Goal: Information Seeking & Learning: Learn about a topic

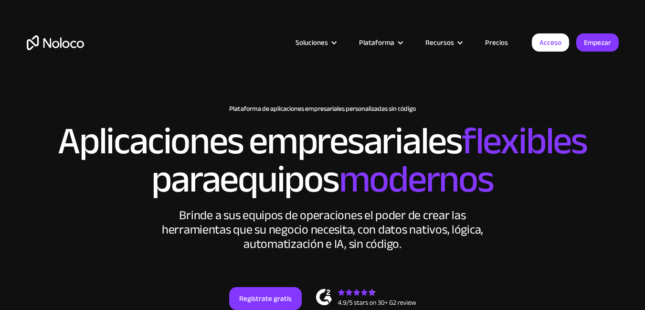
click at [560, 103] on div "New: Connect Noloco to Stripe Plataforma de aplicaciones empresariales personal…" at bounding box center [322, 216] width 611 height 243
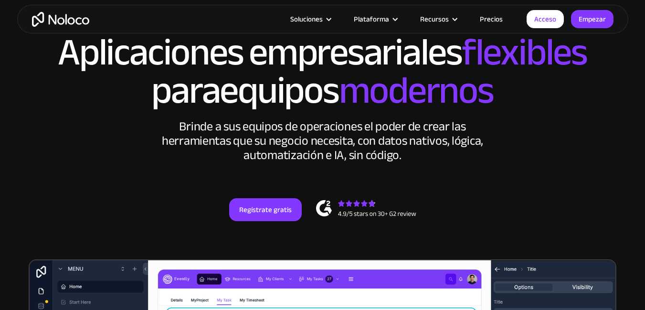
scroll to position [57, 0]
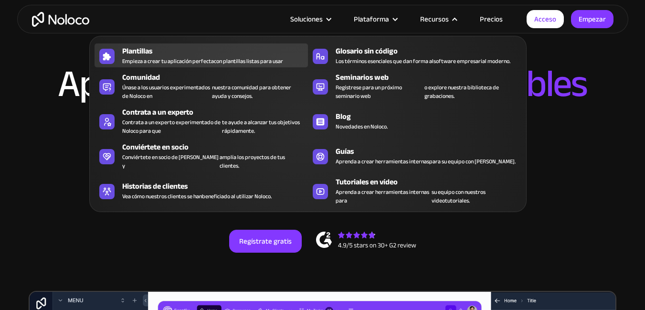
click at [204, 60] on font "Empieza a crear tu aplicación perfecta" at bounding box center [168, 61] width 92 height 10
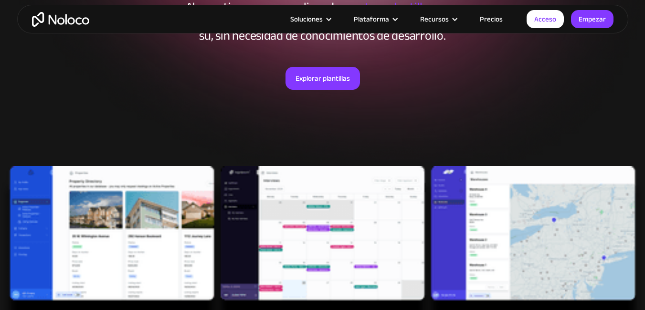
click at [115, 214] on img at bounding box center [322, 248] width 645 height 164
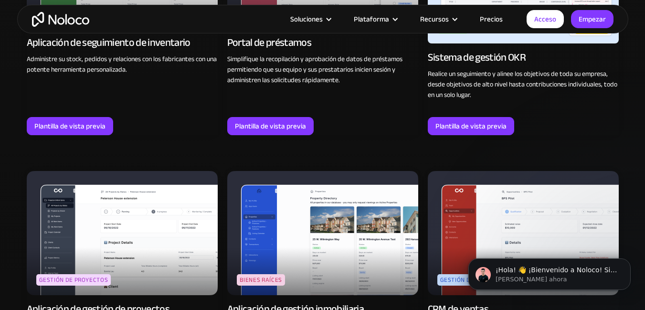
scroll to position [1718, 0]
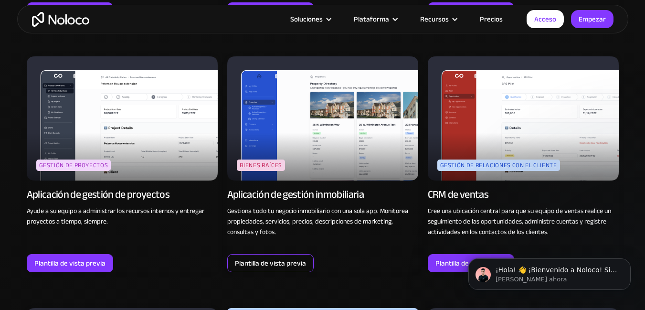
click at [252, 267] on font "Plantilla de vista previa" at bounding box center [270, 262] width 71 height 13
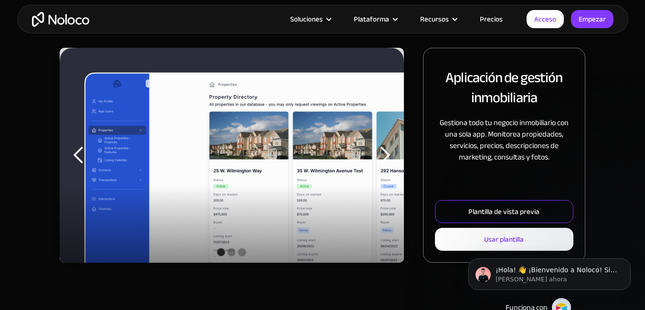
click at [522, 219] on link "Plantilla de vista previa" at bounding box center [504, 211] width 138 height 23
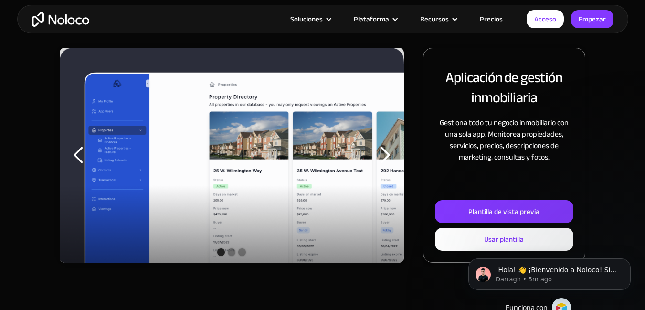
click at [485, 20] on font "Precios" at bounding box center [491, 18] width 23 height 13
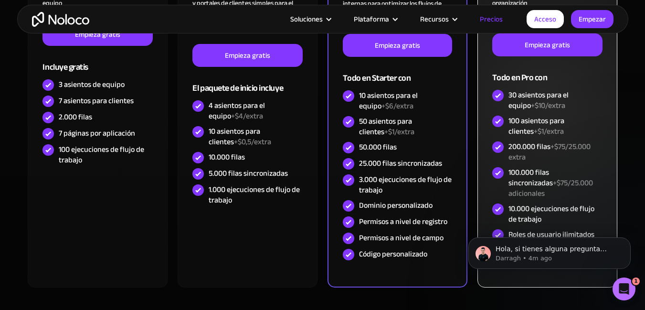
scroll to position [401, 0]
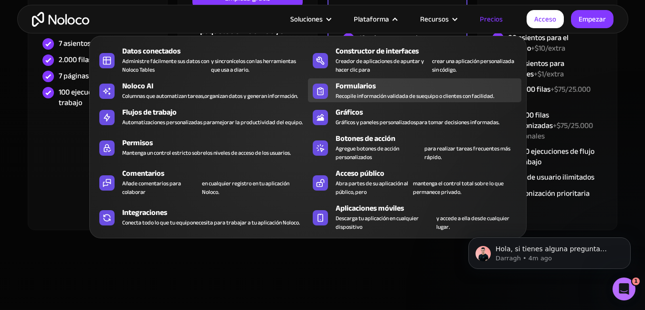
click at [485, 96] on font "equipo o clientes con facilidad." at bounding box center [457, 96] width 73 height 10
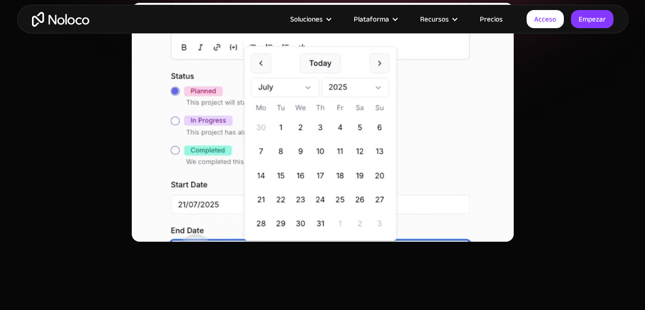
scroll to position [286, 0]
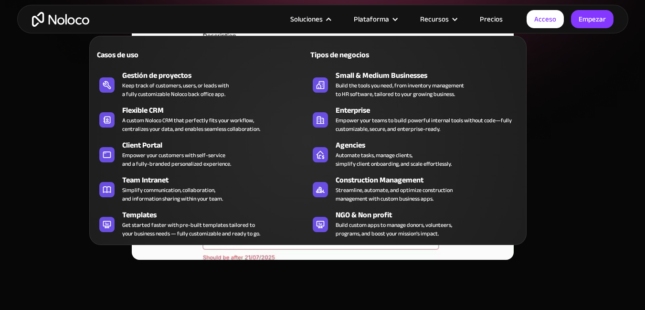
click at [323, 20] on font "Soluciones" at bounding box center [306, 18] width 32 height 13
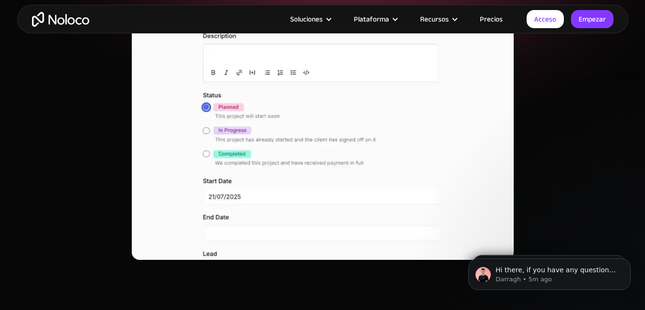
scroll to position [0, 0]
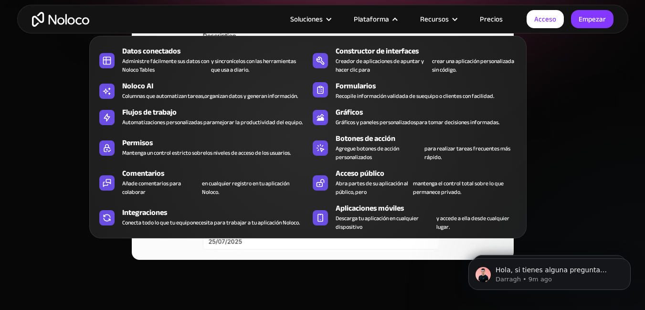
click at [387, 22] on nav "Datos conectados Administre fácilmente sus datos con Noloco Tables y sincroníce…" at bounding box center [307, 130] width 437 height 216
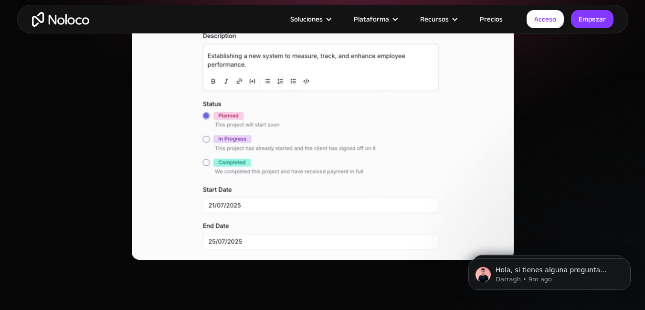
click at [41, 217] on div at bounding box center [323, 149] width 592 height 315
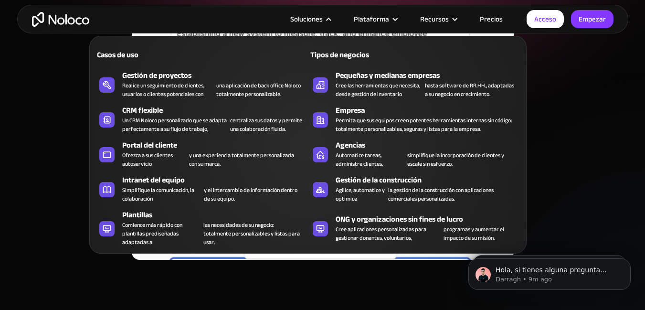
click at [316, 21] on font "Soluciones" at bounding box center [306, 18] width 32 height 13
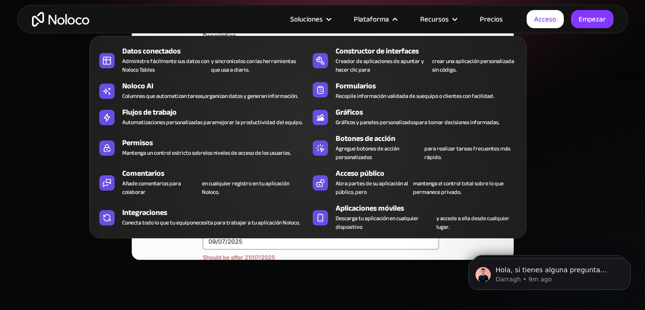
click at [389, 14] on font "Plataforma" at bounding box center [371, 18] width 35 height 13
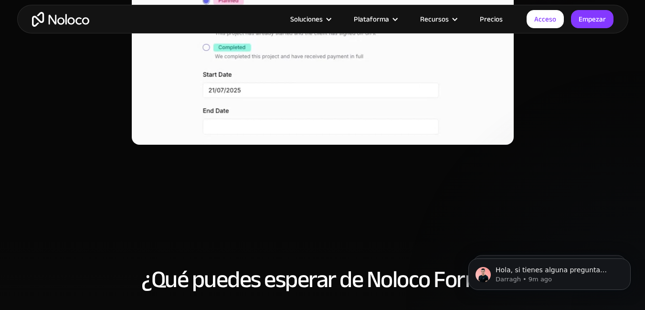
scroll to position [344, 0]
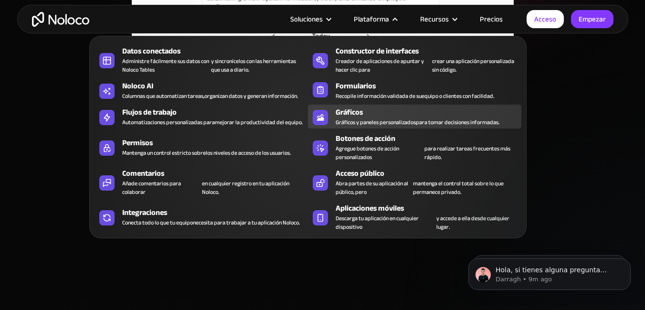
click at [351, 119] on font "Gráficos y paneles personalizados" at bounding box center [375, 122] width 80 height 10
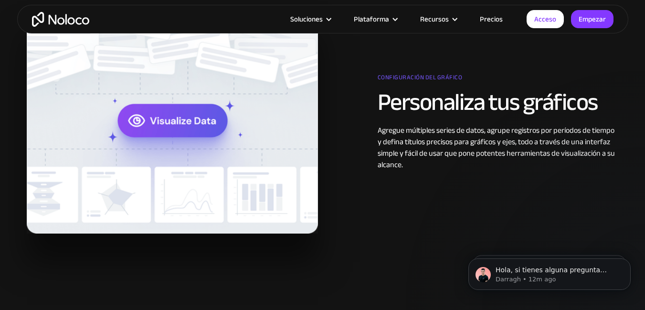
scroll to position [1546, 0]
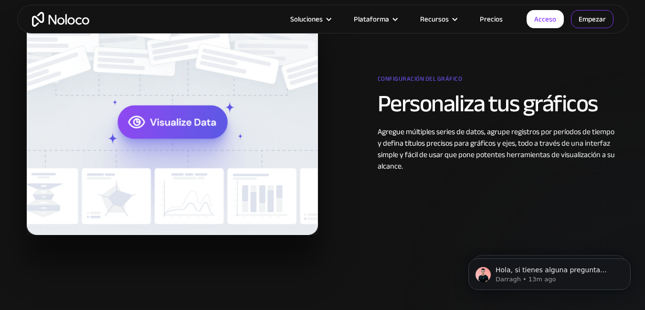
click at [599, 15] on font "Empezar" at bounding box center [591, 18] width 27 height 13
drag, startPoint x: 324, startPoint y: 28, endPoint x: 325, endPoint y: 16, distance: 12.5
click at [325, 16] on div "Soluciones Casos de uso Tipos de negocios Gestión de proyectos Realice un segui…" at bounding box center [322, 19] width 611 height 29
click at [323, 16] on font "Soluciones" at bounding box center [306, 18] width 32 height 13
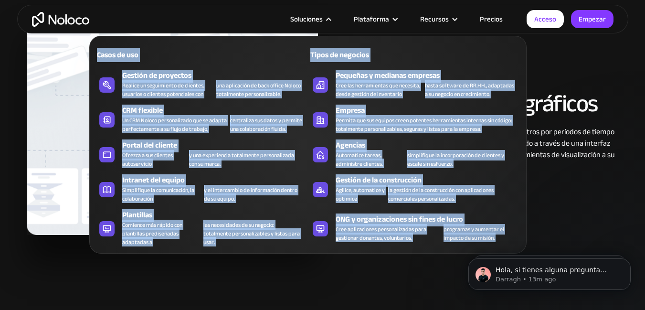
click at [177, 52] on div "Casos de uso" at bounding box center [145, 54] width 103 height 11
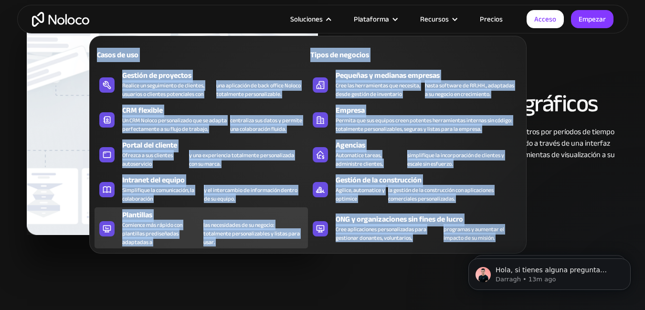
click at [132, 221] on font "Comience más rápido con plantillas prediseñadas adaptadas a" at bounding box center [152, 234] width 60 height 28
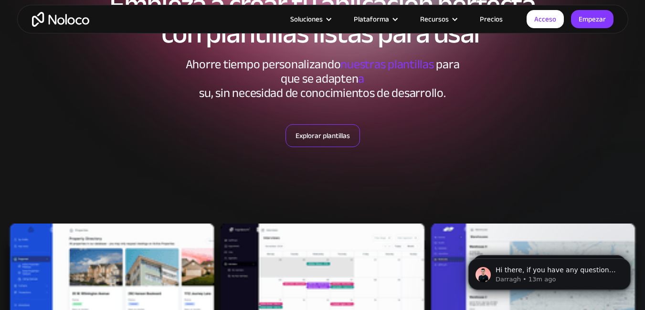
click at [327, 139] on font "Explorar plantillas" at bounding box center [322, 135] width 54 height 13
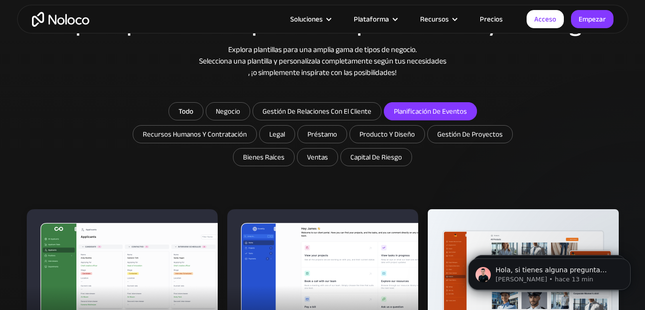
scroll to position [513, 0]
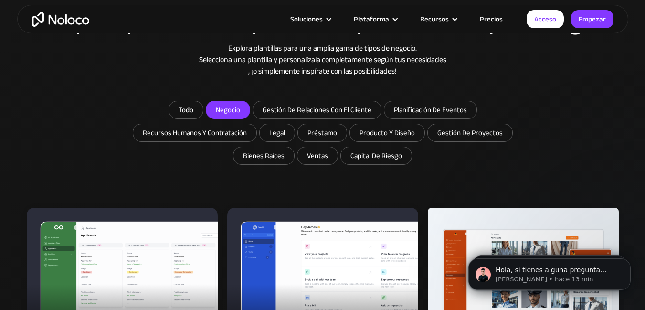
click at [225, 115] on input "Negocio" at bounding box center [227, 109] width 43 height 17
checkbox input "true"
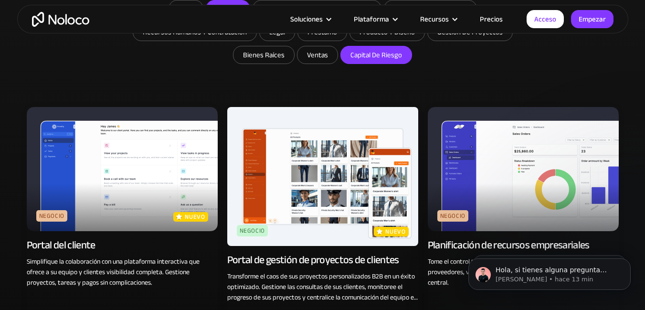
scroll to position [628, 0]
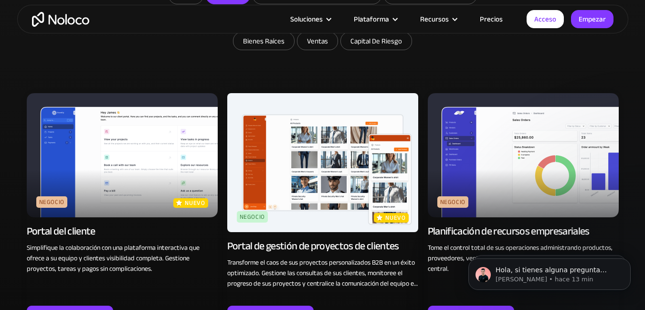
click at [131, 167] on img at bounding box center [122, 155] width 191 height 124
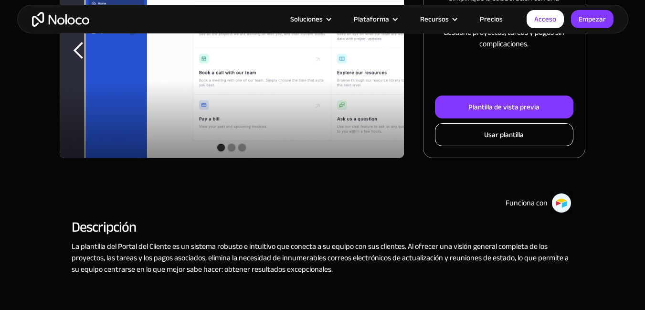
scroll to position [229, 0]
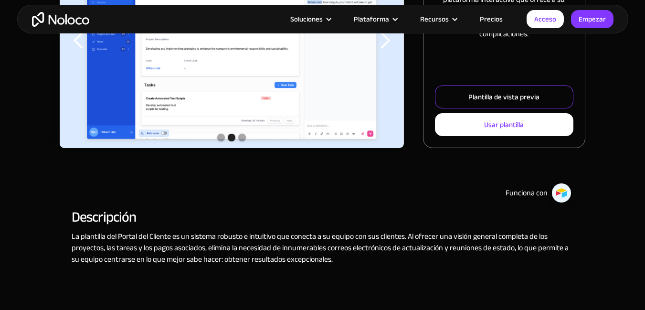
click at [551, 93] on link "Plantilla de vista previa" at bounding box center [504, 96] width 138 height 23
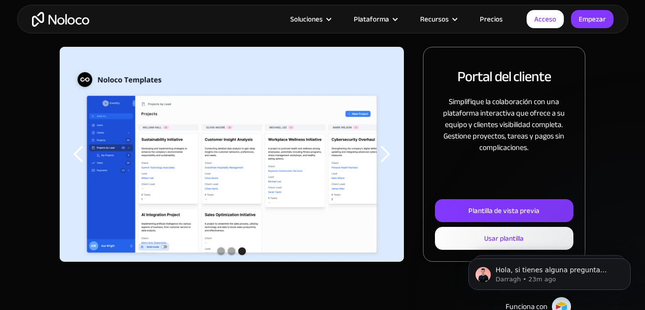
scroll to position [0, 0]
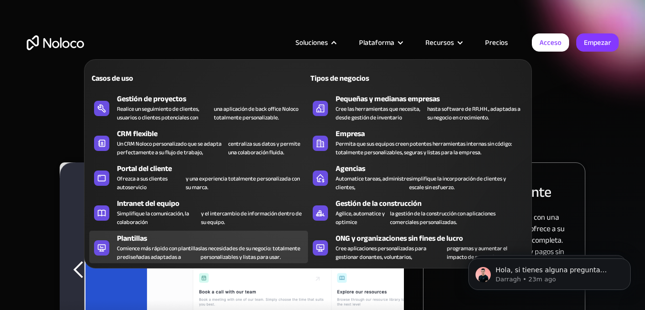
click at [157, 235] on div "Plantillas" at bounding box center [214, 237] width 195 height 11
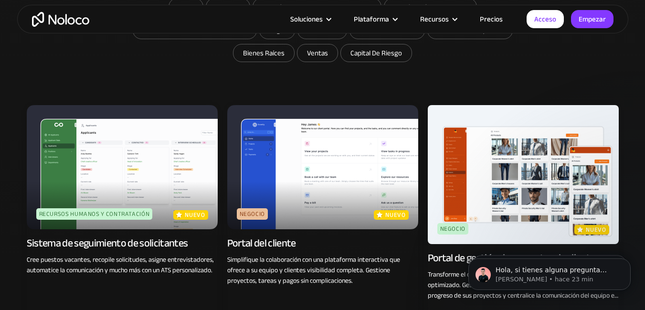
scroll to position [687, 0]
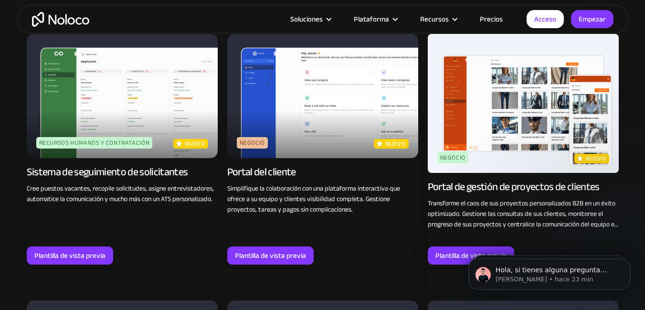
click at [517, 96] on img at bounding box center [523, 103] width 191 height 139
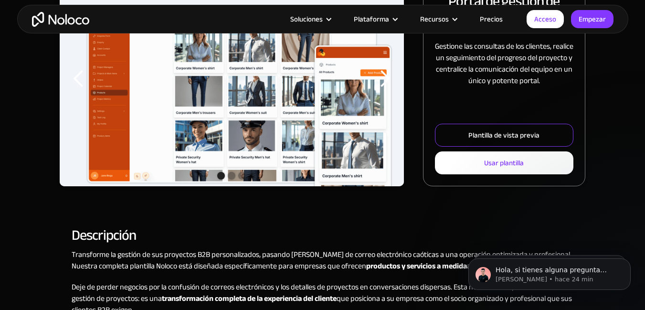
click at [494, 139] on font "Plantilla de vista previa" at bounding box center [503, 134] width 71 height 13
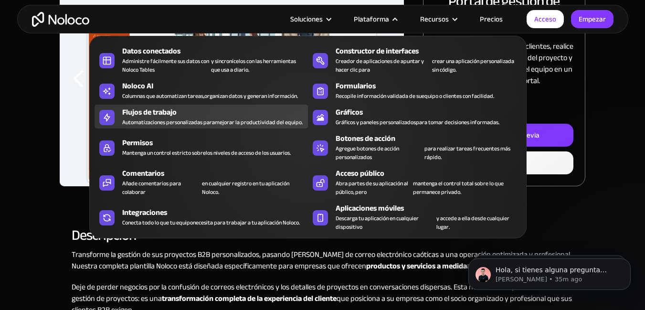
click at [235, 122] on font "mejorar la productividad del equipo." at bounding box center [259, 122] width 88 height 10
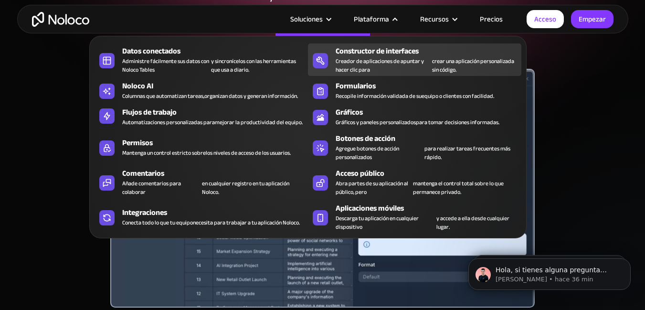
click at [414, 63] on font "Creador de aplicaciones de apuntar y hacer clic para" at bounding box center [379, 65] width 88 height 19
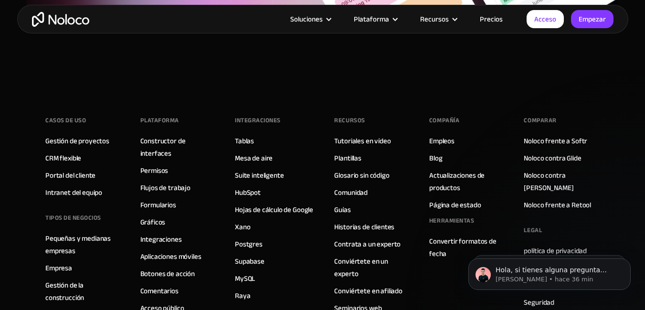
scroll to position [3493, 0]
